Goal: Task Accomplishment & Management: Complete application form

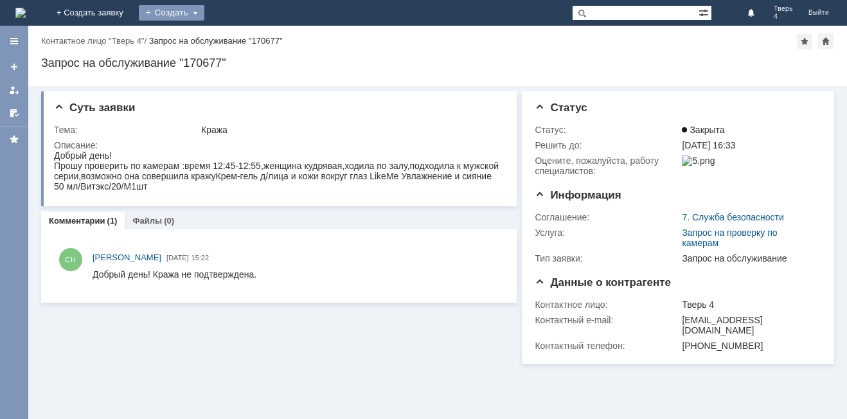
click at [204, 12] on div "Создать" at bounding box center [172, 12] width 66 height 15
click at [239, 39] on link "Заявка" at bounding box center [190, 38] width 98 height 15
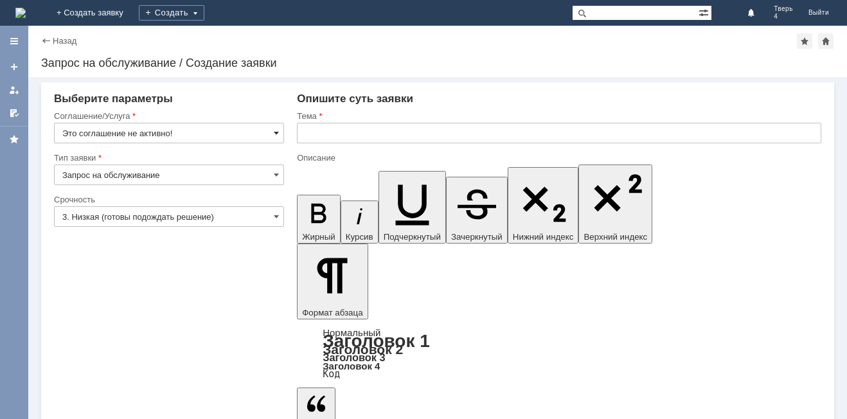
click at [276, 132] on span at bounding box center [276, 133] width 5 height 10
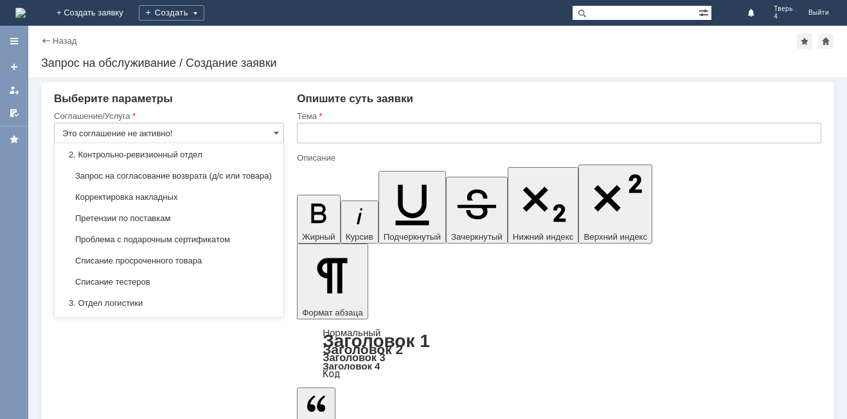
scroll to position [193, 0]
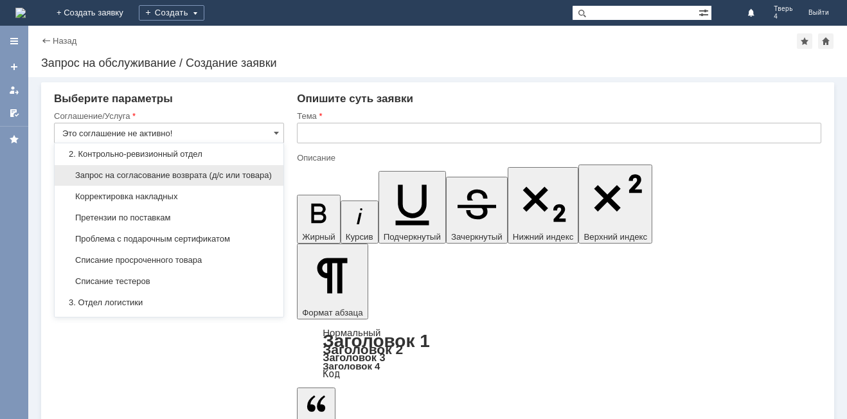
click at [203, 177] on span "Запрос на согласование возврата (д/с или товара)" at bounding box center [168, 175] width 213 height 10
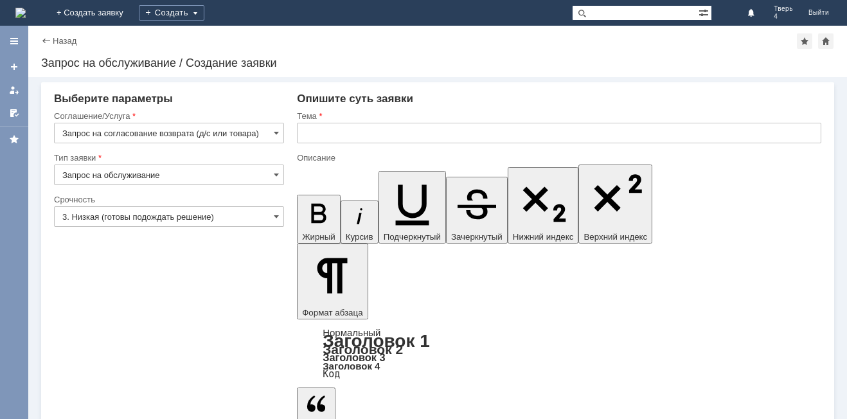
type input "Запрос на согласование возврата (д/с или товара)"
click at [323, 139] on input "text" at bounding box center [559, 133] width 524 height 21
click at [277, 214] on span at bounding box center [276, 216] width 5 height 10
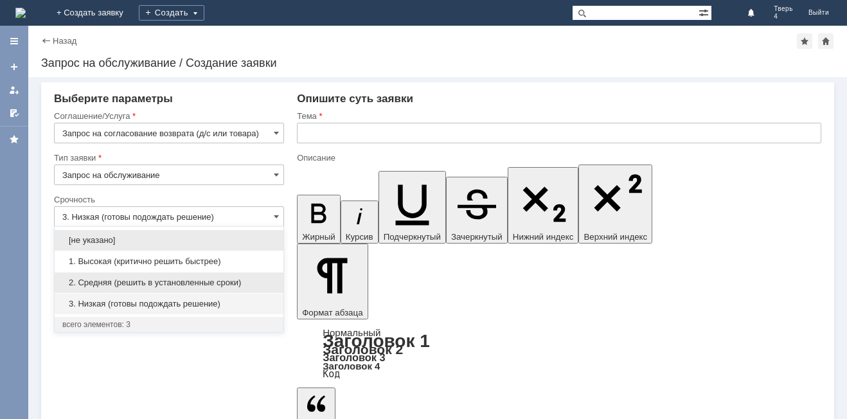
click at [154, 286] on span "2. Средняя (решить в установленные сроки)" at bounding box center [168, 282] width 213 height 10
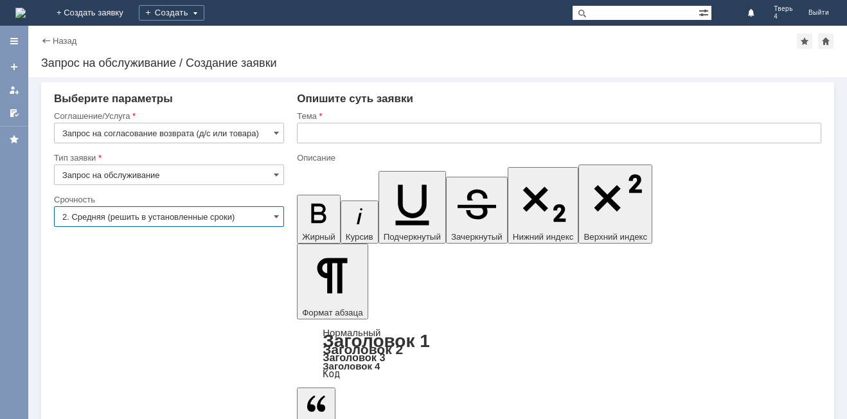
type input "2. Средняя (решить в установленные сроки)"
click at [321, 131] on input "text" at bounding box center [559, 133] width 524 height 21
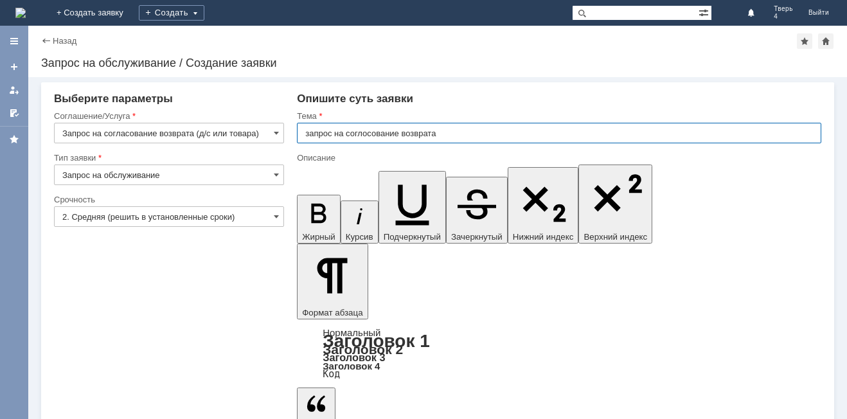
click at [367, 134] on input "запрос на соглосование возврата" at bounding box center [559, 133] width 524 height 21
type input "запрос на согласование возврата"
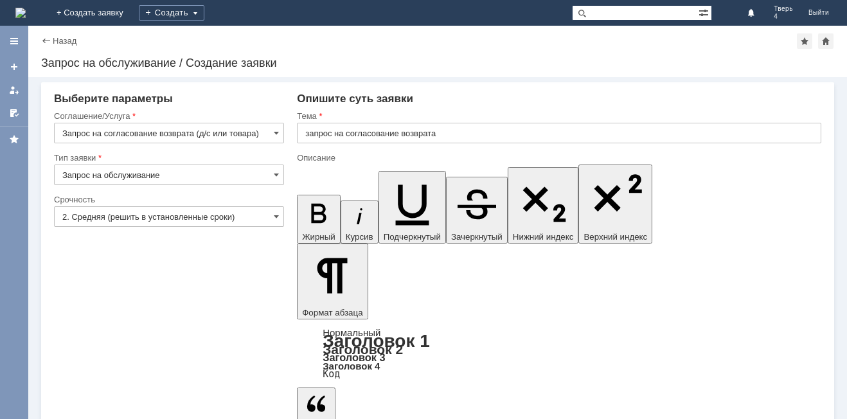
drag, startPoint x: 578, startPoint y: 3515, endPoint x: 564, endPoint y: 3477, distance: 41.0
drag, startPoint x: 531, startPoint y: 3465, endPoint x: 512, endPoint y: 3467, distance: 19.4
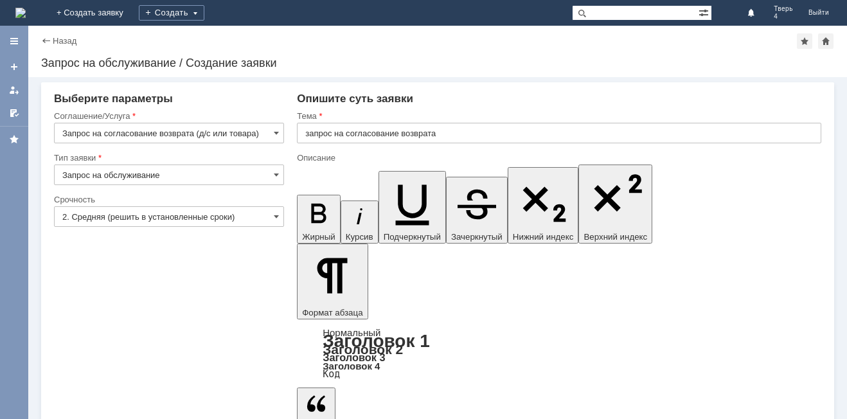
click at [610, 96] on div "Опишите суть заявки" at bounding box center [559, 98] width 524 height 13
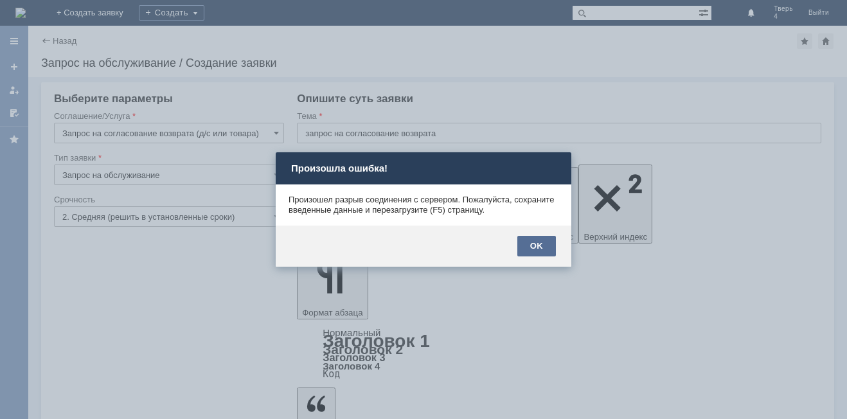
click at [539, 247] on div "OK" at bounding box center [536, 246] width 39 height 21
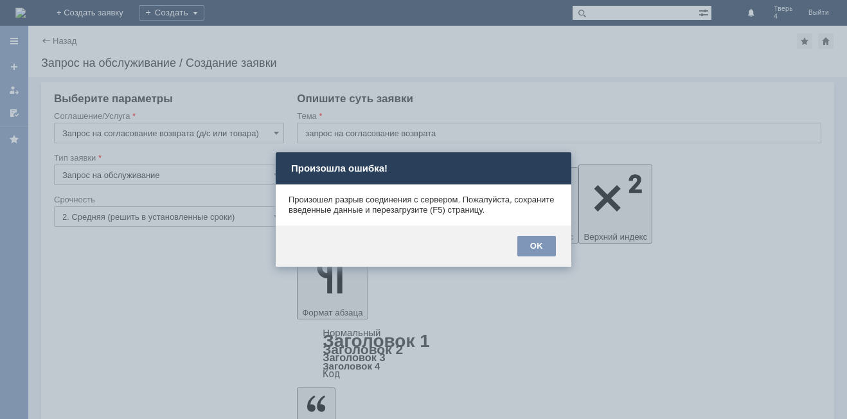
click at [469, 301] on div at bounding box center [423, 209] width 847 height 419
click at [522, 303] on div at bounding box center [423, 209] width 847 height 419
click at [541, 247] on div "OK" at bounding box center [536, 246] width 39 height 21
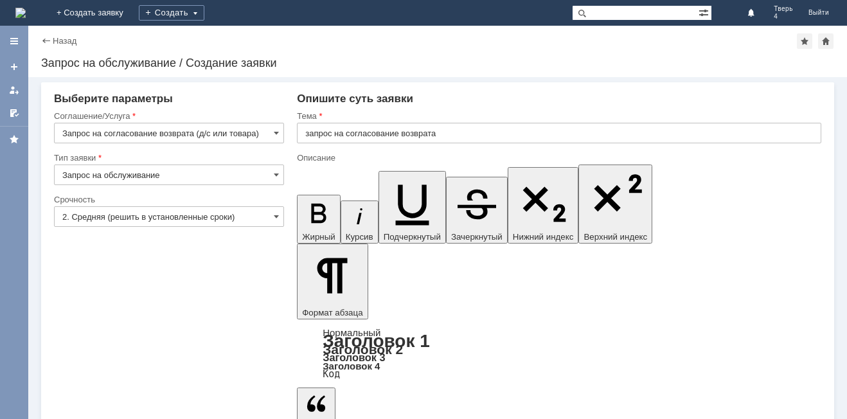
drag, startPoint x: 625, startPoint y: 3467, endPoint x: 308, endPoint y: 3436, distance: 318.8
copy body "Доброе утро! [DATE] Мужчина купит туалетную воду "Альфа и Омега",[DATE] принёс …"
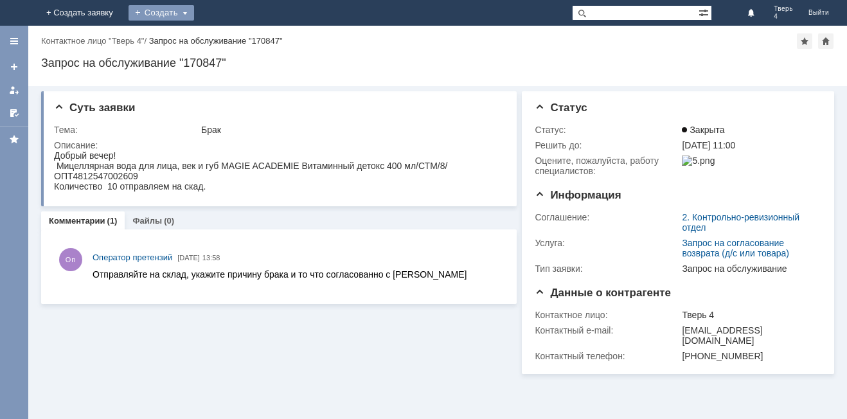
click at [204, 15] on div "Создать" at bounding box center [172, 12] width 66 height 15
click at [204, 13] on div "Создать" at bounding box center [172, 12] width 66 height 15
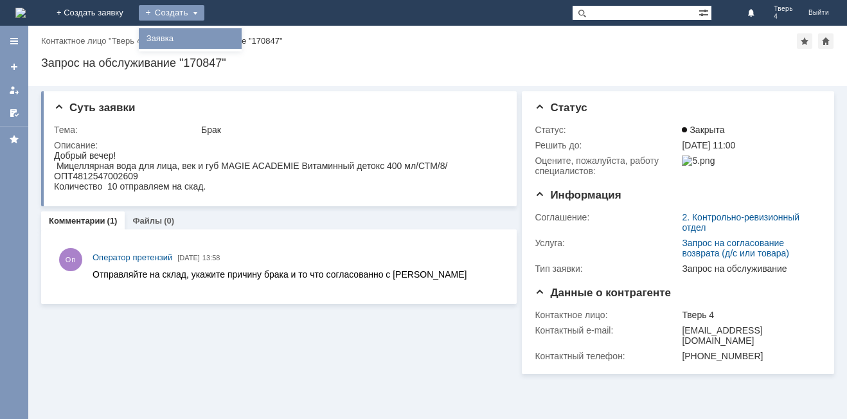
click at [239, 39] on link "Заявка" at bounding box center [190, 38] width 98 height 15
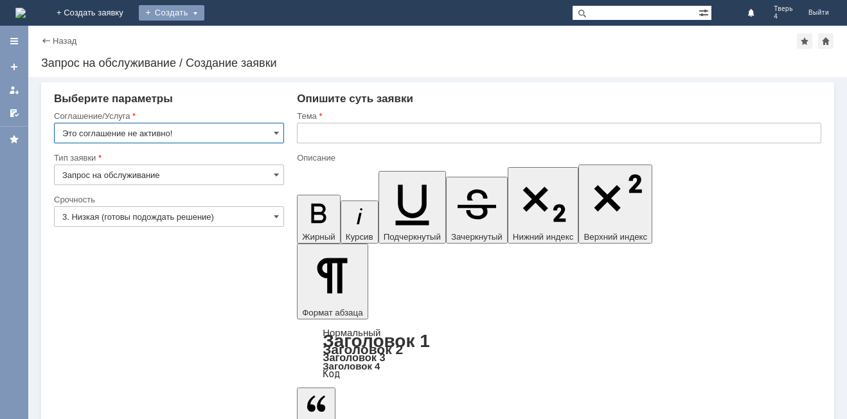
click at [204, 10] on div "Создать" at bounding box center [172, 12] width 66 height 15
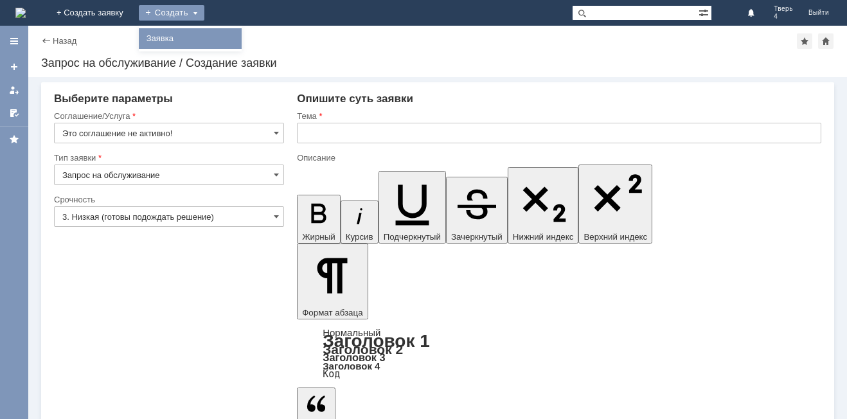
click at [239, 39] on link "Заявка" at bounding box center [190, 38] width 98 height 15
click at [204, 15] on div "Создать" at bounding box center [172, 12] width 66 height 15
click at [239, 39] on link "Заявка" at bounding box center [190, 38] width 98 height 15
click at [277, 136] on span at bounding box center [276, 133] width 5 height 10
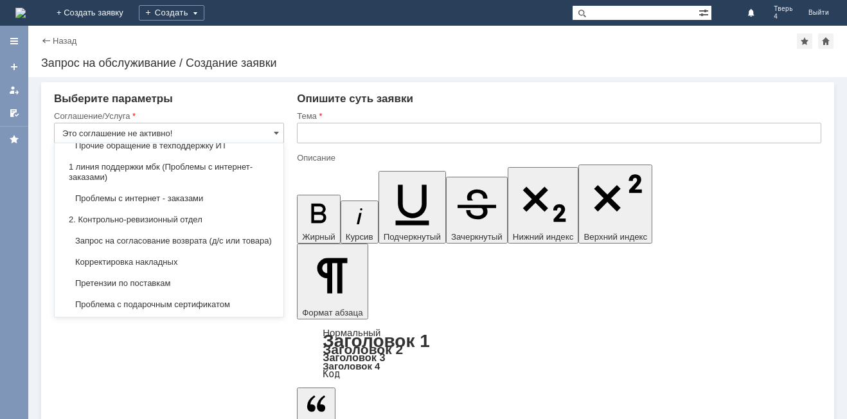
scroll to position [128, 0]
click at [208, 243] on span "Запрос на согласование возврата (д/с или товара)" at bounding box center [168, 239] width 213 height 10
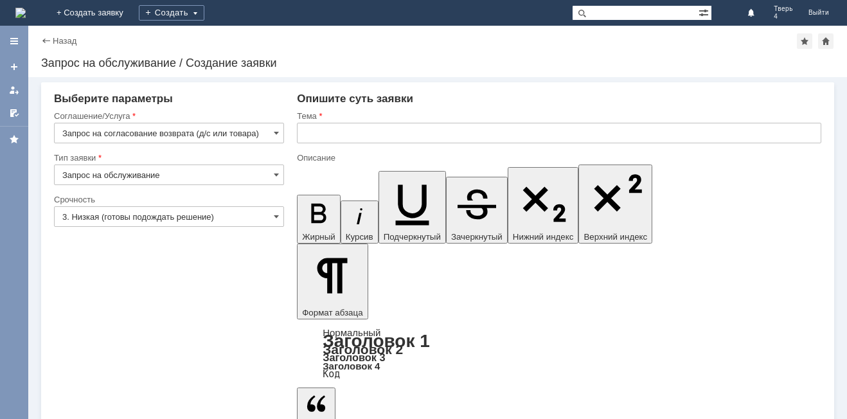
type input "Запрос на согласование возврата (д/с или товара)"
click at [279, 213] on input "3. Низкая (готовы подождать решение)" at bounding box center [169, 216] width 230 height 21
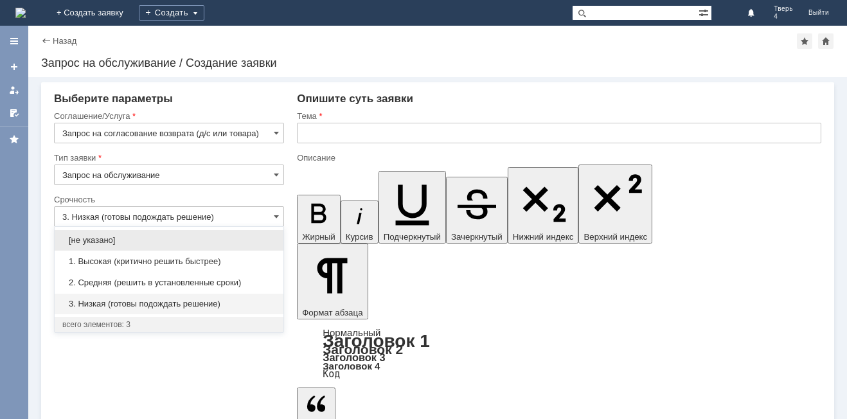
click at [121, 279] on span "2. Средняя (решить в установленные сроки)" at bounding box center [168, 282] width 213 height 10
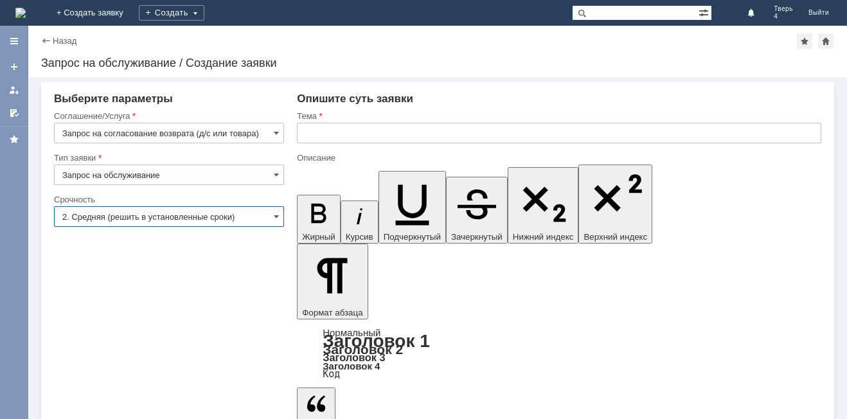
type input "2. Средняя (решить в установленные сроки)"
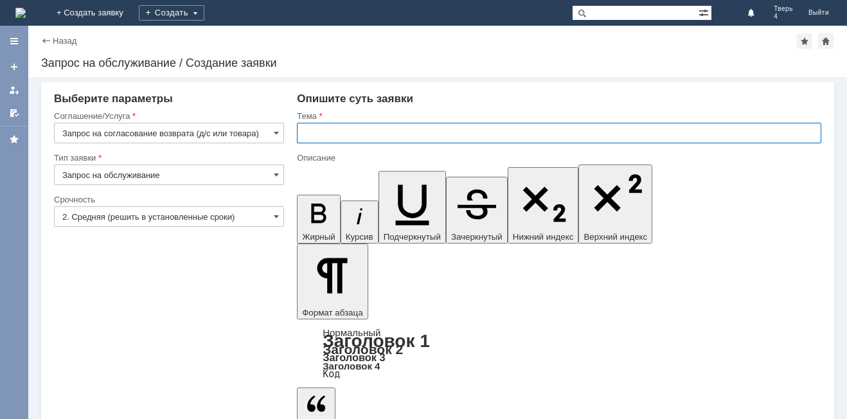
drag, startPoint x: 313, startPoint y: 134, endPoint x: 335, endPoint y: 173, distance: 44.9
click at [313, 135] on input "text" at bounding box center [559, 133] width 524 height 21
type input "запрос на согласование возврата"
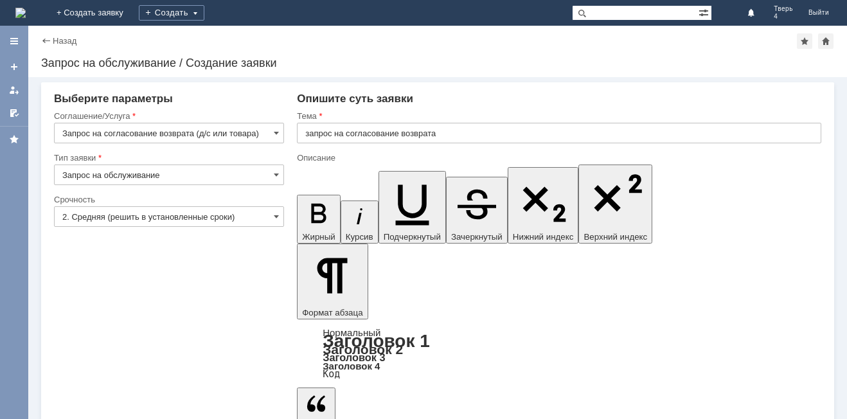
drag, startPoint x: 500, startPoint y: 3452, endPoint x: 492, endPoint y: 3453, distance: 7.7
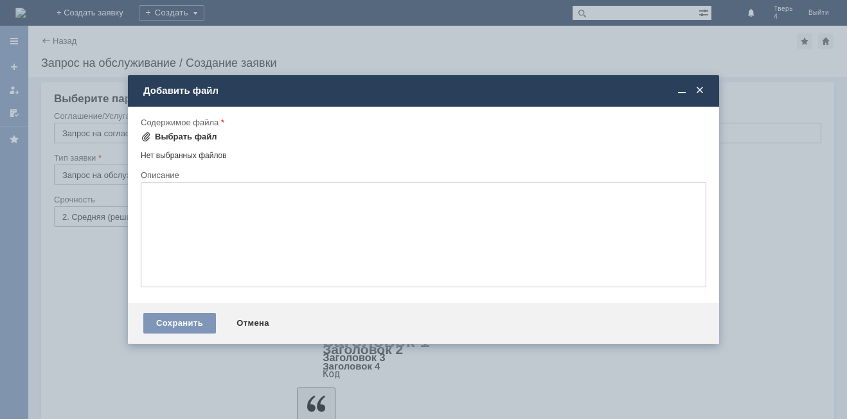
click at [143, 137] on span at bounding box center [146, 137] width 10 height 10
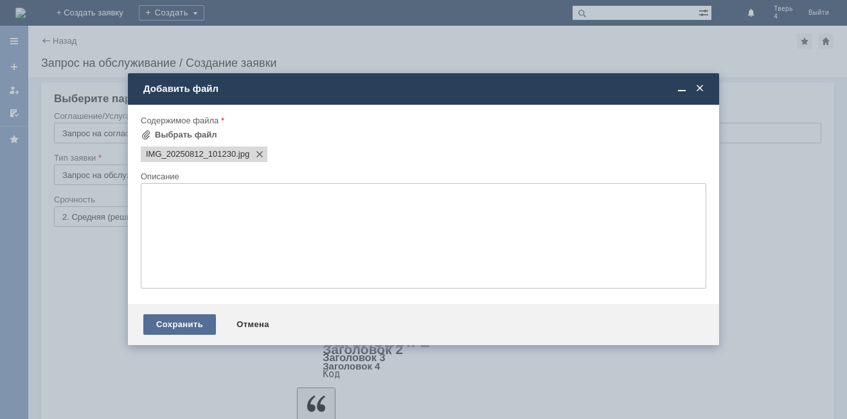
scroll to position [0, 0]
click at [189, 330] on div "Сохранить" at bounding box center [179, 324] width 73 height 21
